Goal: Find specific page/section: Find specific page/section

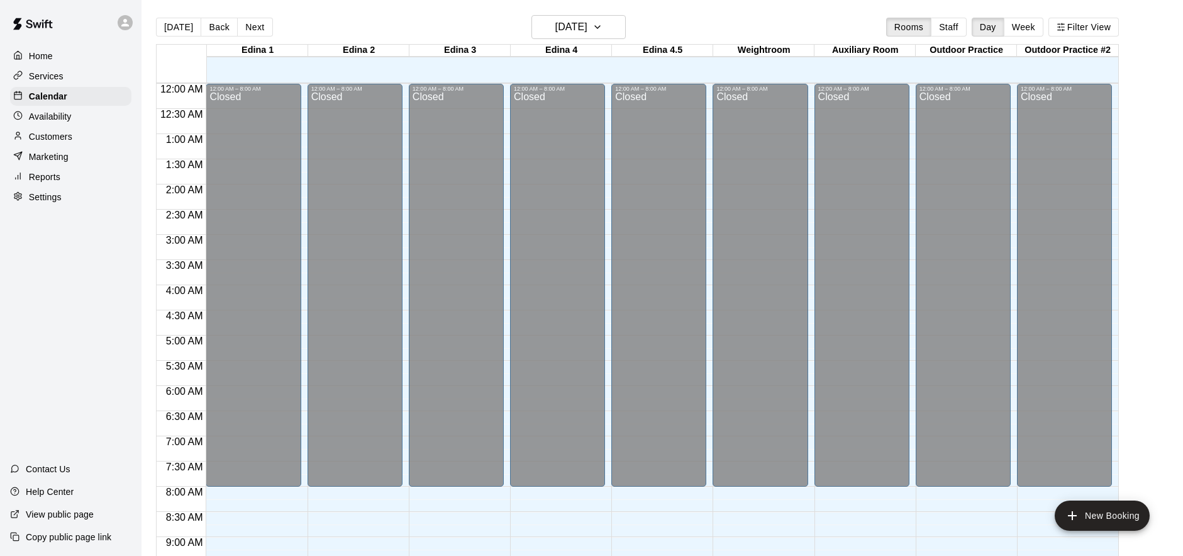
scroll to position [666, 0]
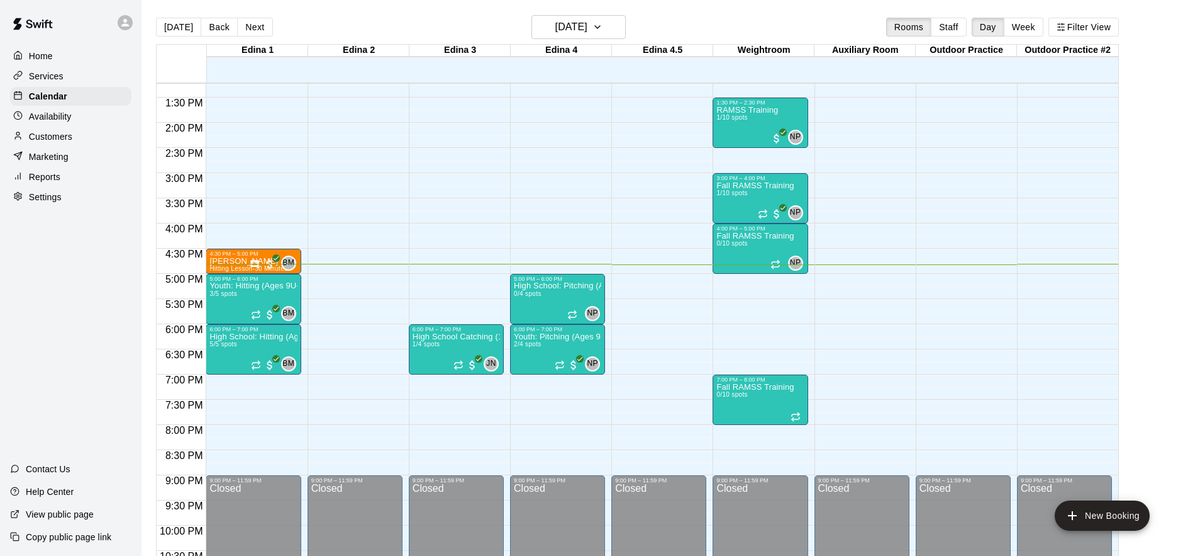
click at [67, 73] on div "Services" at bounding box center [70, 76] width 121 height 19
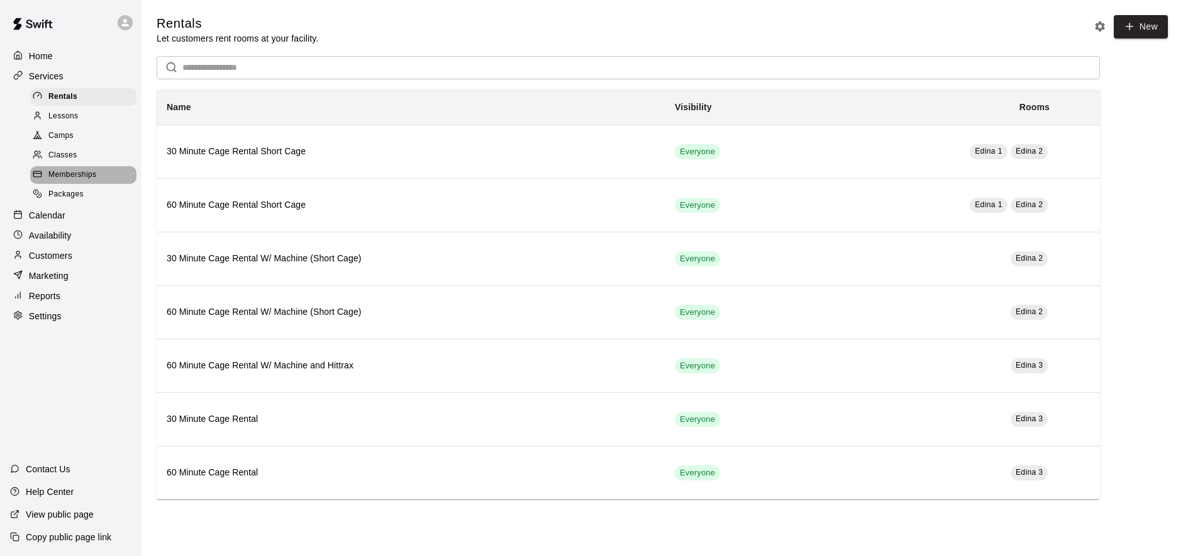
click at [83, 171] on span "Memberships" at bounding box center [72, 175] width 48 height 13
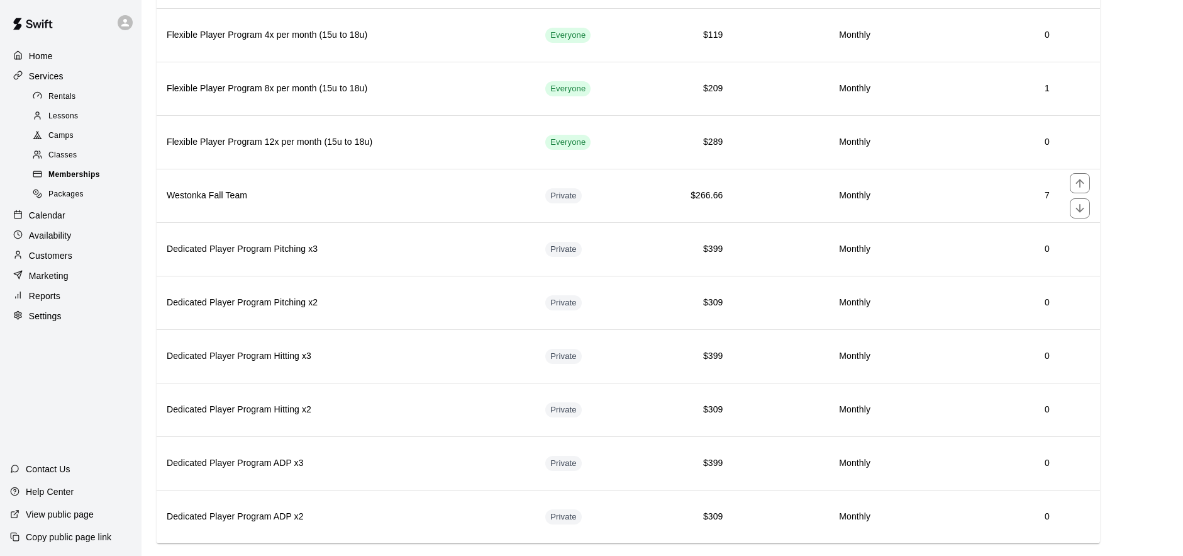
scroll to position [1743, 0]
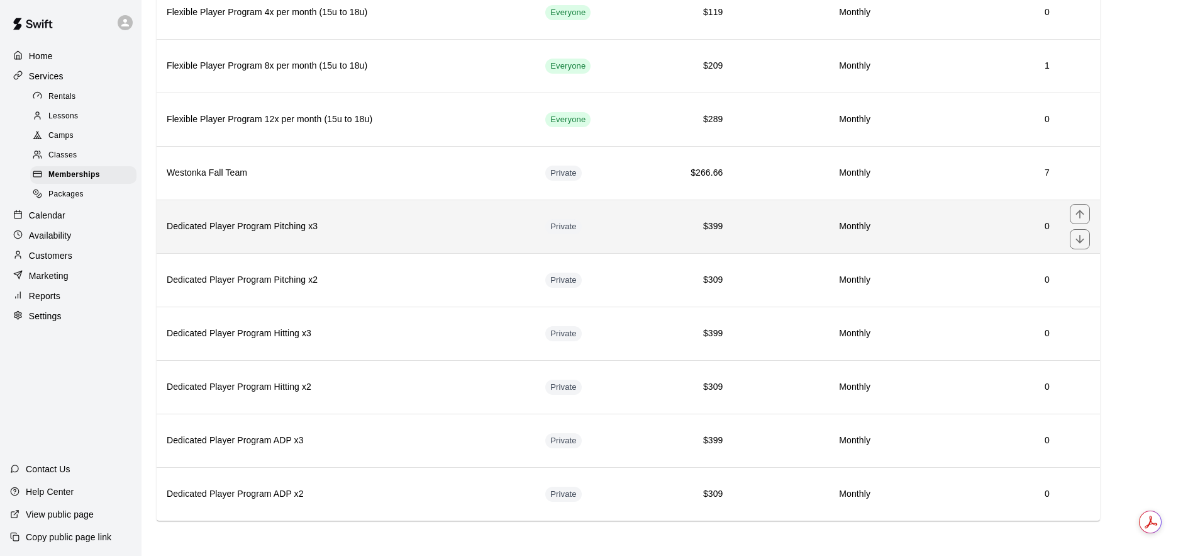
click at [425, 232] on h6 "Dedicated Player Program Pitching x3" at bounding box center [346, 227] width 359 height 14
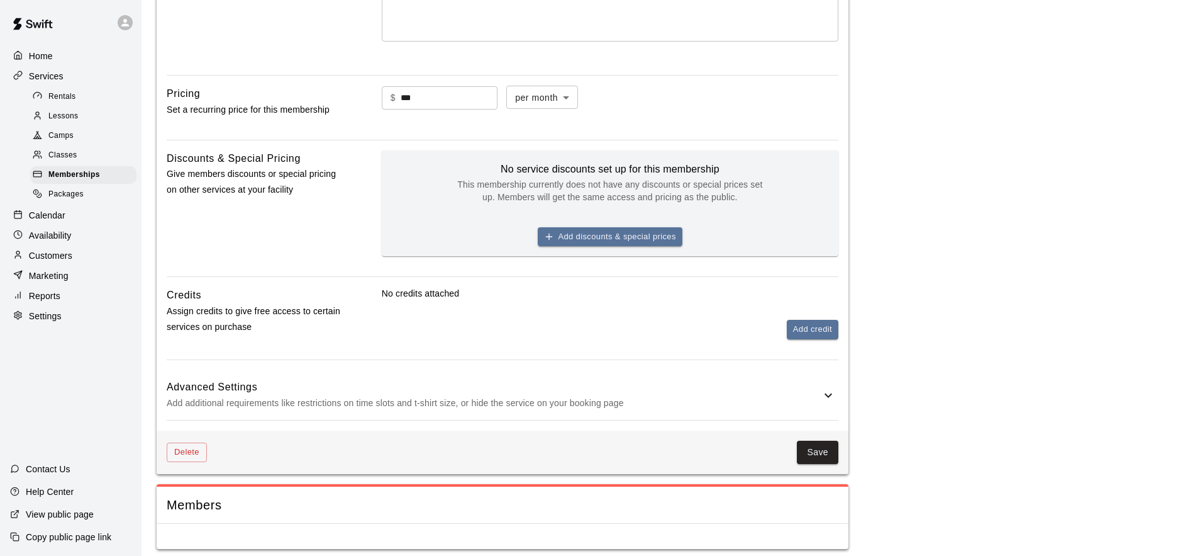
scroll to position [353, 0]
click at [831, 394] on icon at bounding box center [828, 393] width 15 height 15
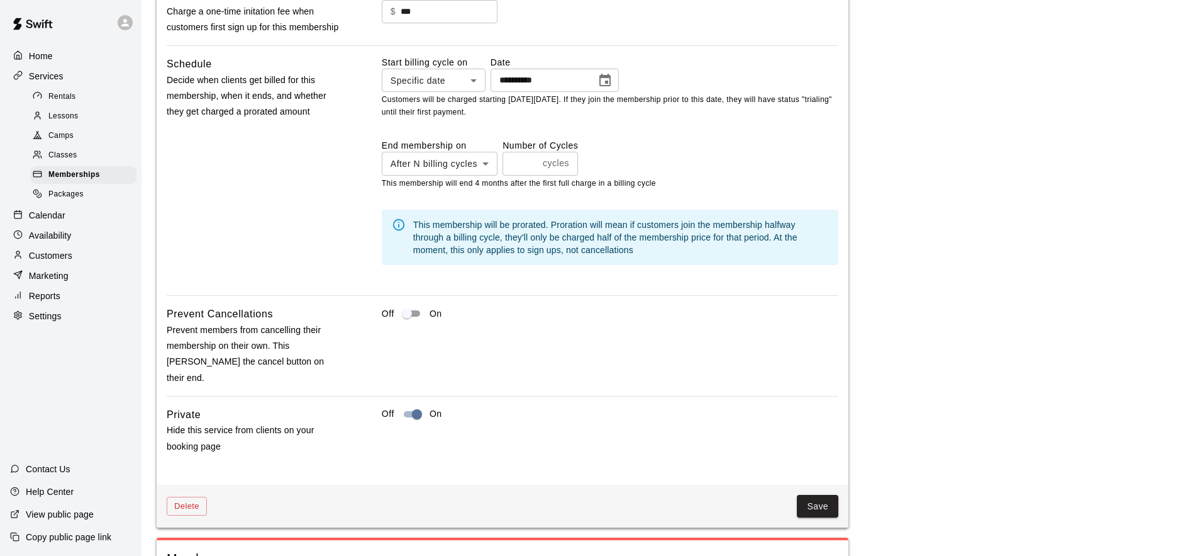
scroll to position [1010, 0]
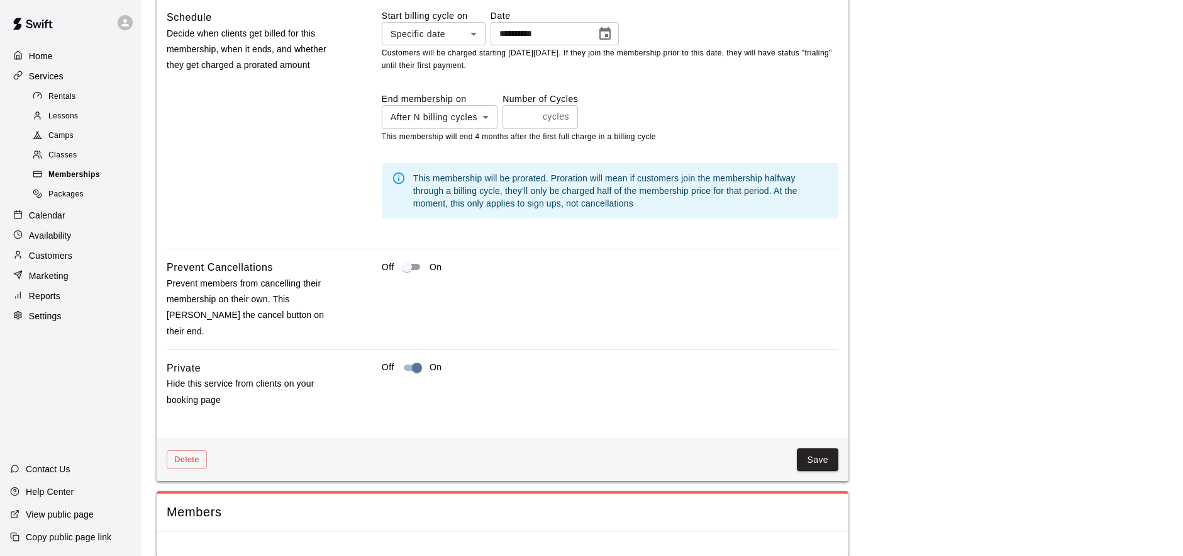
click at [101, 171] on div "Memberships" at bounding box center [83, 175] width 106 height 18
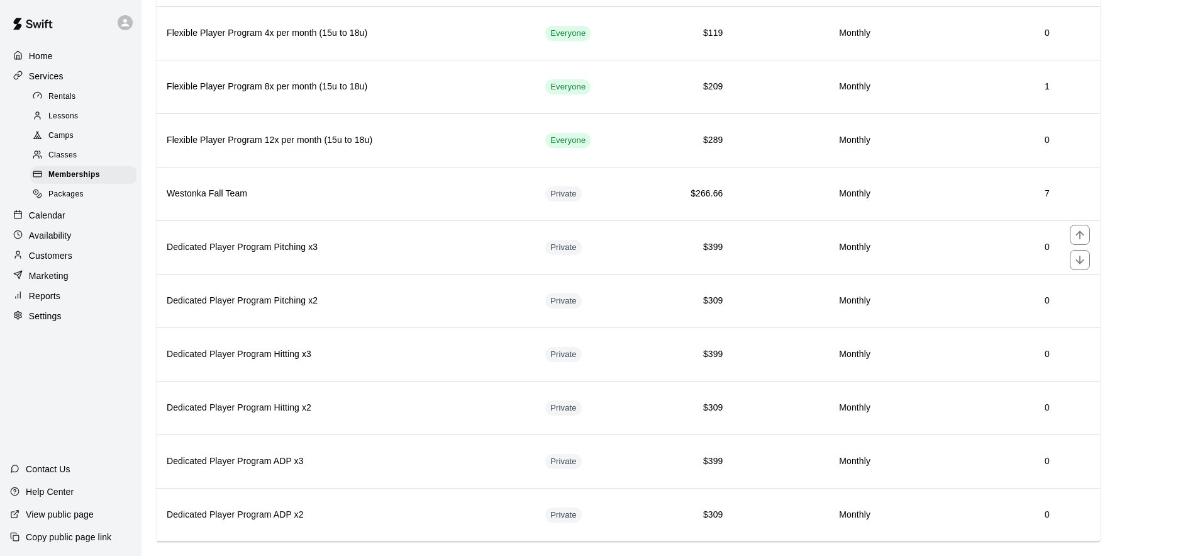
scroll to position [1743, 0]
